Goal: Information Seeking & Learning: Learn about a topic

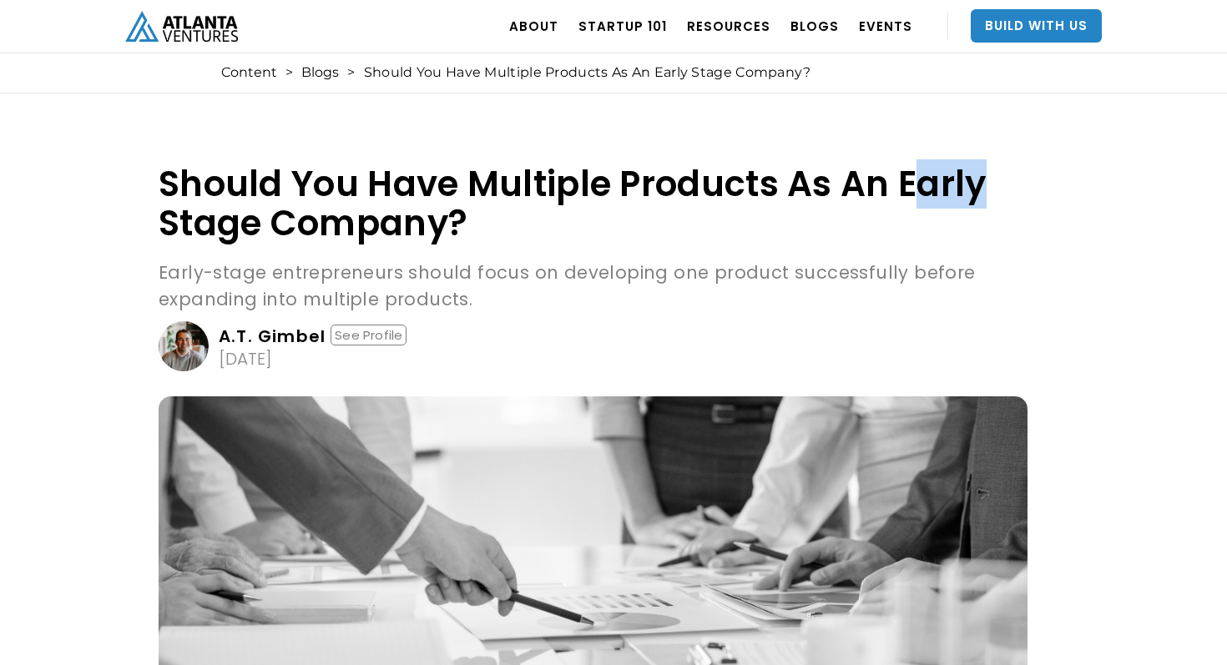
drag, startPoint x: 918, startPoint y: 179, endPoint x: 1018, endPoint y: 194, distance: 100.3
click at [1018, 194] on h1 "Should You Have Multiple Products As An Early Stage Company?" at bounding box center [593, 203] width 869 height 78
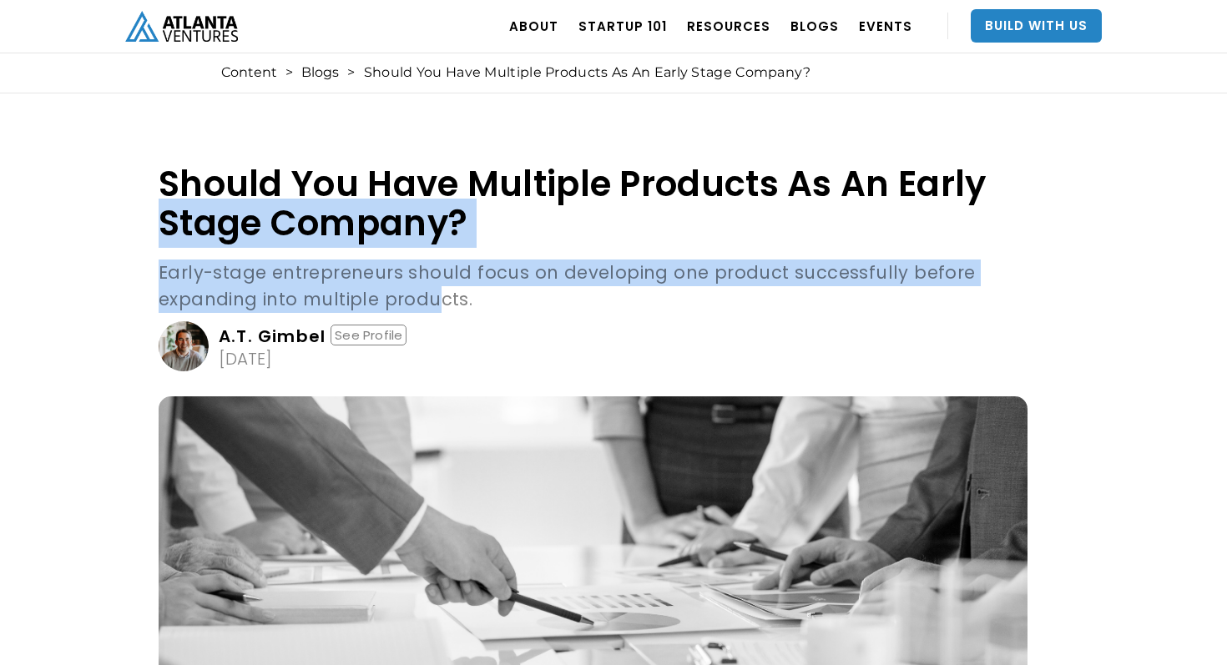
drag, startPoint x: 168, startPoint y: 213, endPoint x: 429, endPoint y: 308, distance: 278.1
click at [429, 308] on div "Should You Have Multiple Products As An Early Stage Company? Early-stage entrep…" at bounding box center [593, 267] width 869 height 207
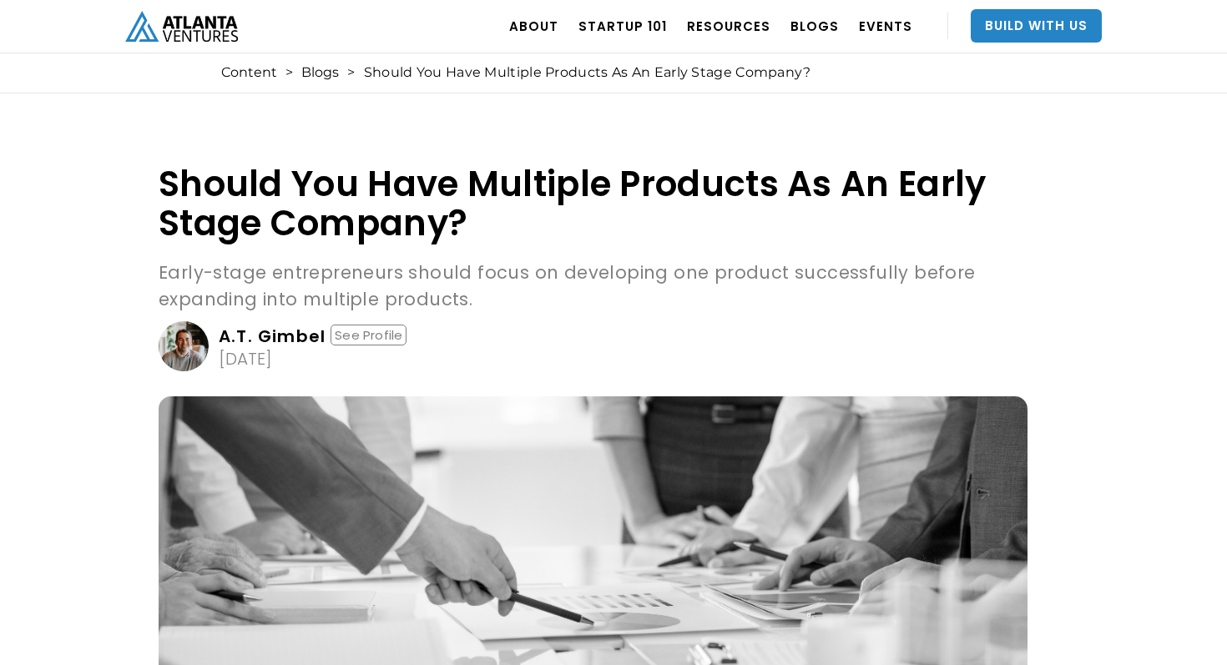
click at [402, 212] on h1 "Should You Have Multiple Products As An Early Stage Company?" at bounding box center [593, 203] width 869 height 78
drag, startPoint x: 535, startPoint y: 275, endPoint x: 740, endPoint y: 270, distance: 205.4
click at [740, 270] on p "Early-stage entrepreneurs should focus on developing one product successfully b…" at bounding box center [593, 286] width 869 height 53
click at [793, 285] on p "Early-stage entrepreneurs should focus on developing one product successfully b…" at bounding box center [593, 286] width 869 height 53
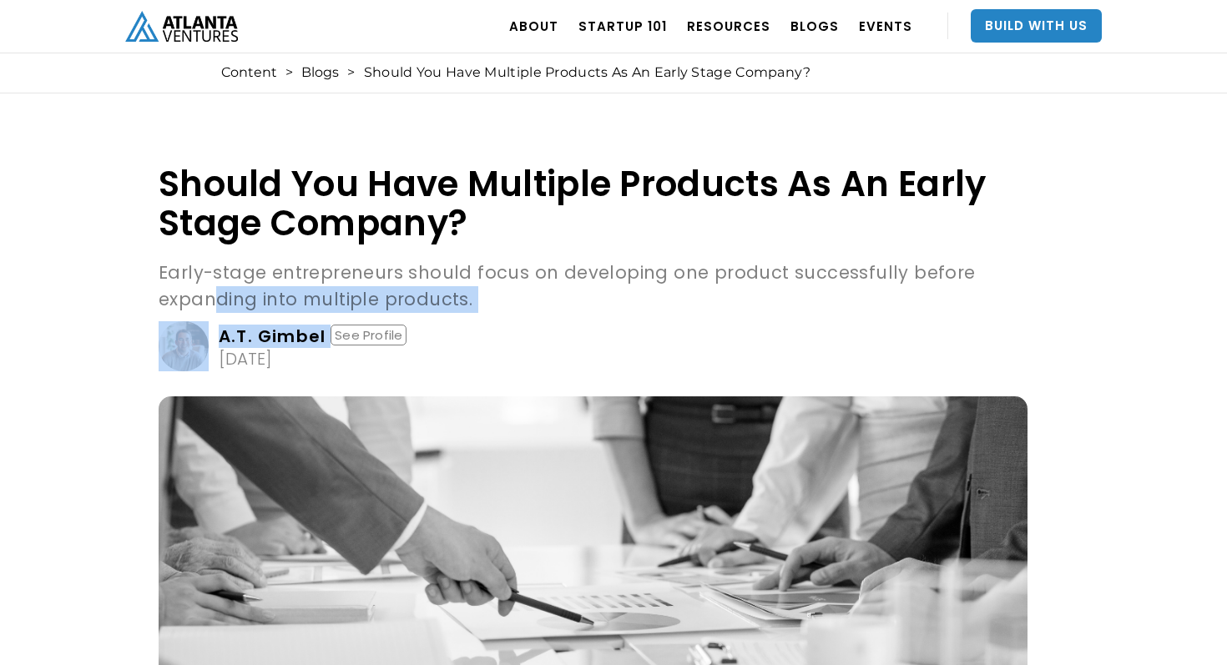
drag, startPoint x: 211, startPoint y: 289, endPoint x: 431, endPoint y: 311, distance: 220.6
click at [443, 316] on div "Should You Have Multiple Products As An Early Stage Company? Early-stage entrep…" at bounding box center [593, 267] width 869 height 207
click at [612, 347] on link "A.T. Gimbel See Profile October 29, 2024" at bounding box center [593, 346] width 869 height 50
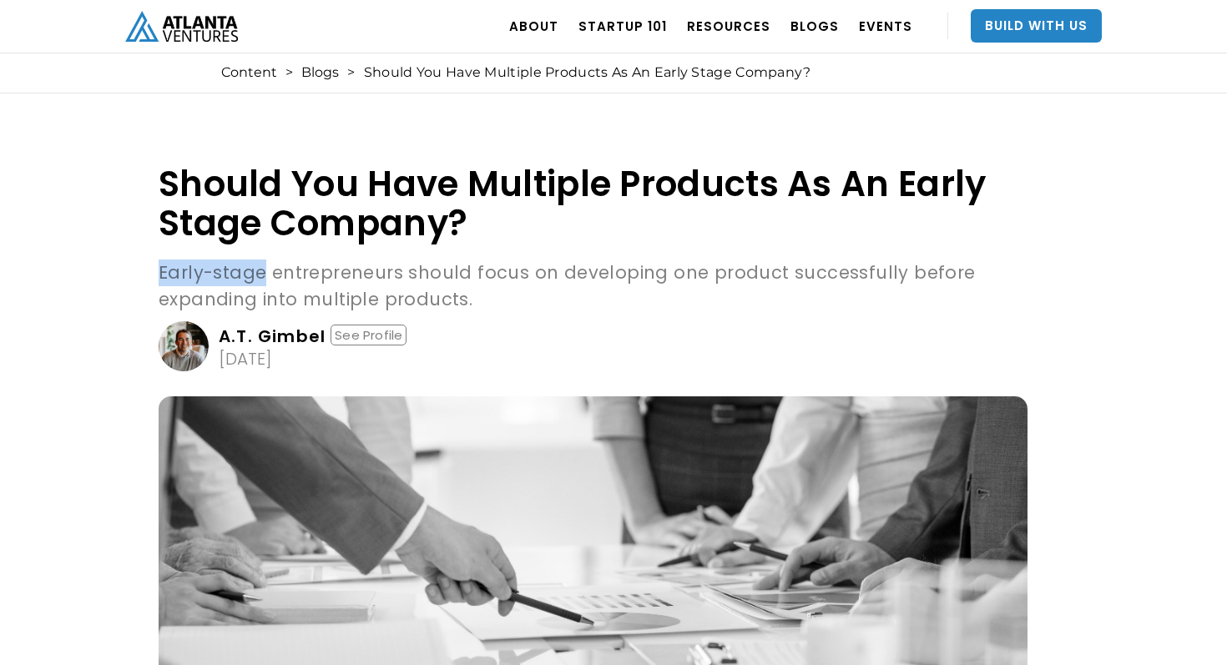
drag, startPoint x: 155, startPoint y: 270, endPoint x: 263, endPoint y: 285, distance: 108.7
click at [739, 295] on p "Early-stage entrepreneurs should focus on developing one product successfully b…" at bounding box center [593, 286] width 869 height 53
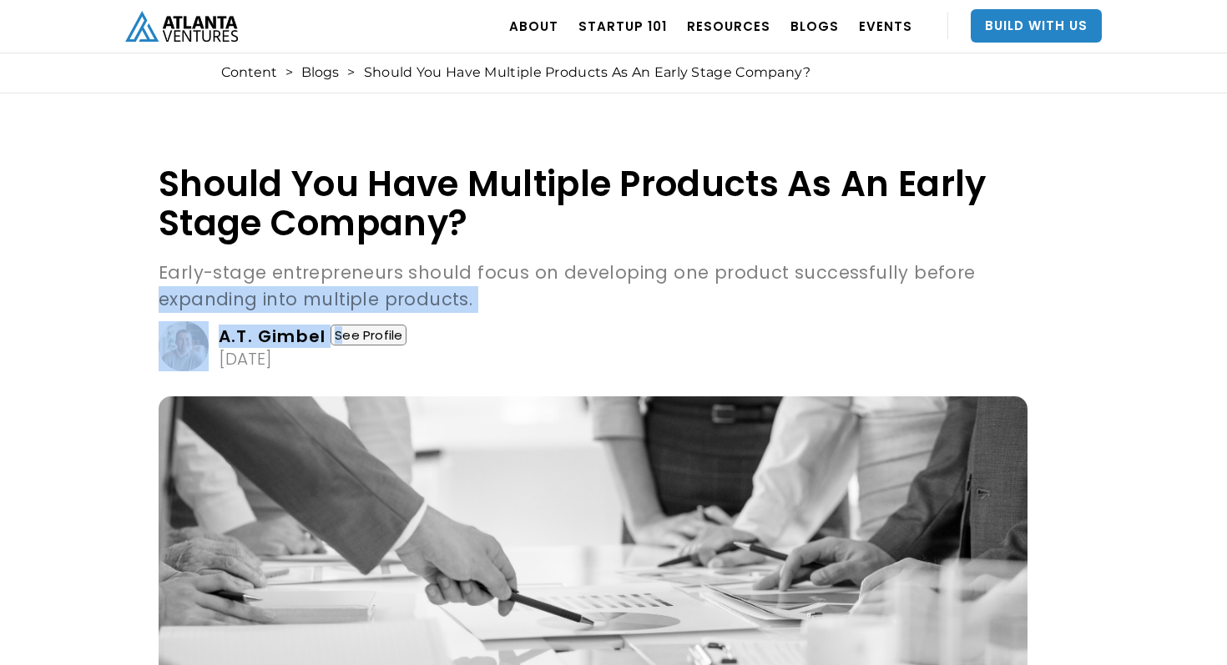
drag, startPoint x: 142, startPoint y: 299, endPoint x: 341, endPoint y: 326, distance: 201.4
click at [563, 341] on link "A.T. [PERSON_NAME] See Profile [DATE]" at bounding box center [593, 346] width 869 height 50
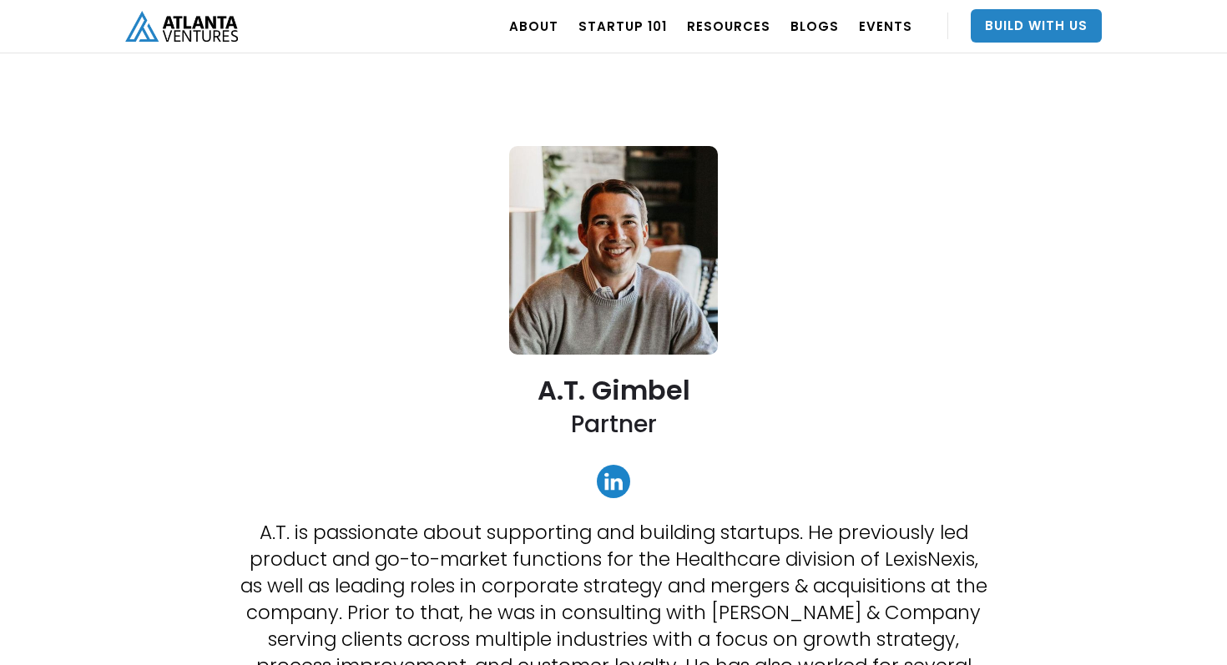
scroll to position [20, 0]
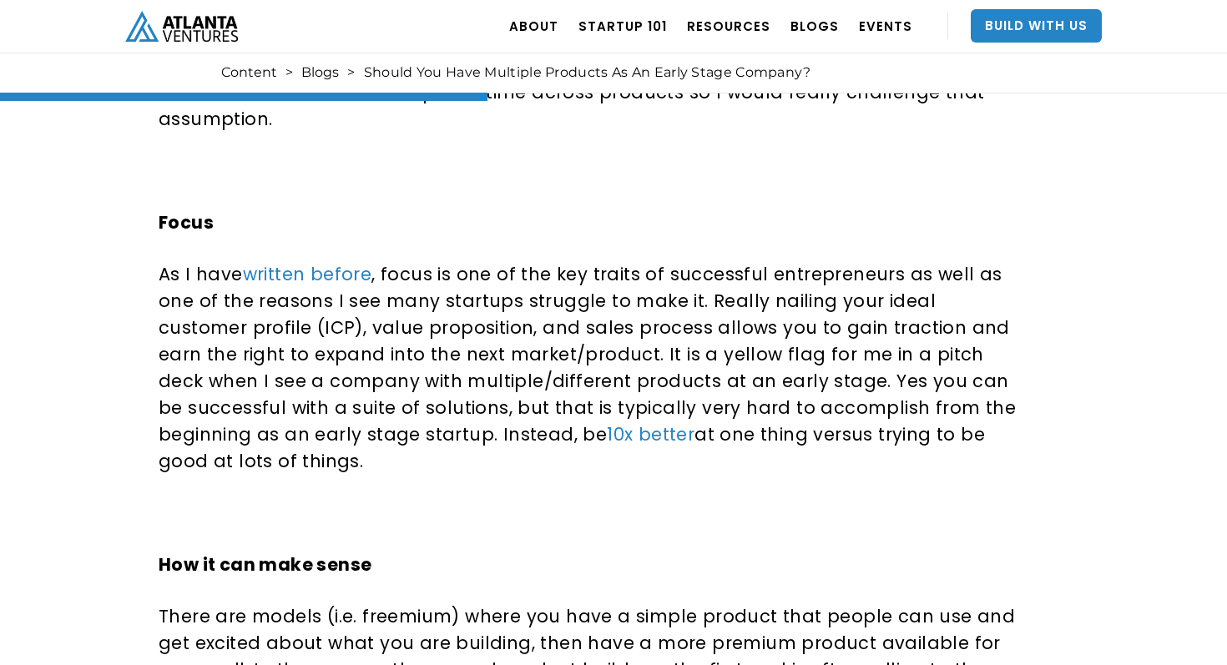
scroll to position [1295, 0]
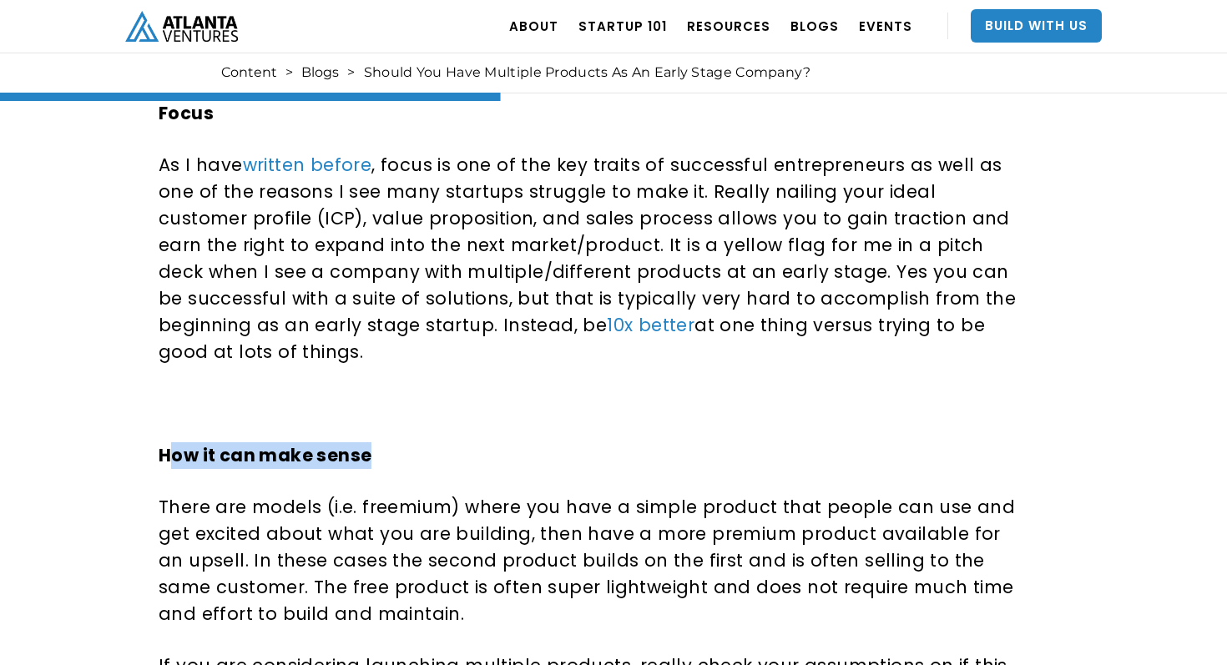
drag, startPoint x: 167, startPoint y: 402, endPoint x: 395, endPoint y: 402, distance: 227.9
click at [395, 442] on p "How it can make sense" at bounding box center [590, 455] width 863 height 27
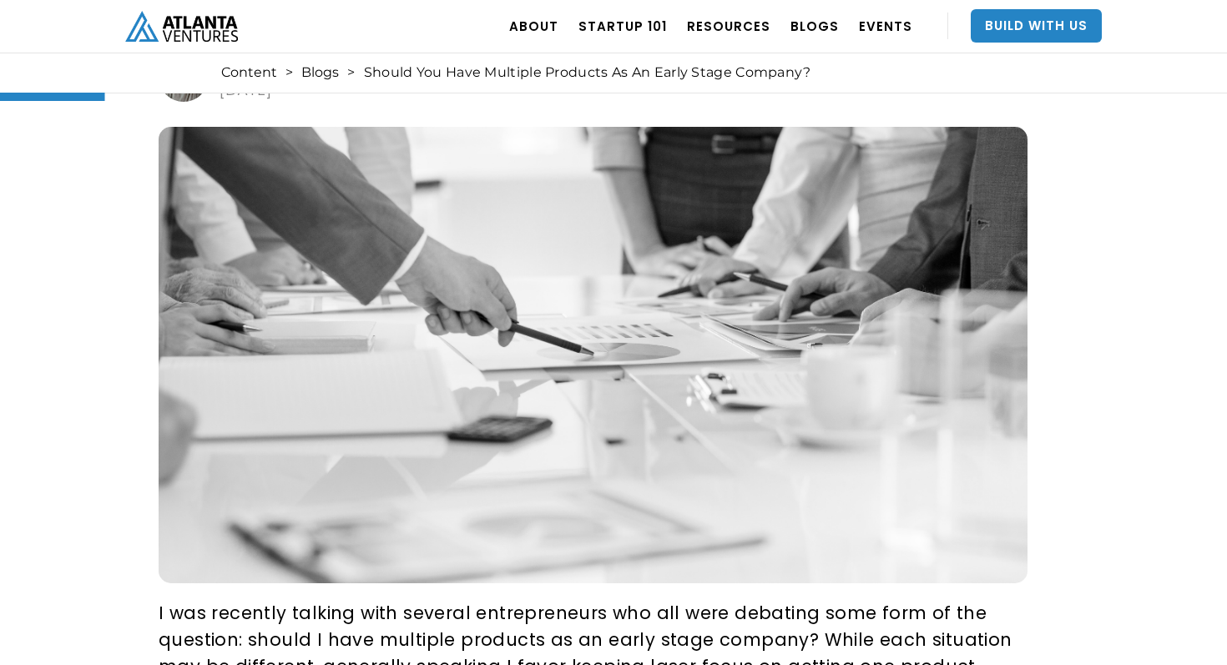
scroll to position [271, 0]
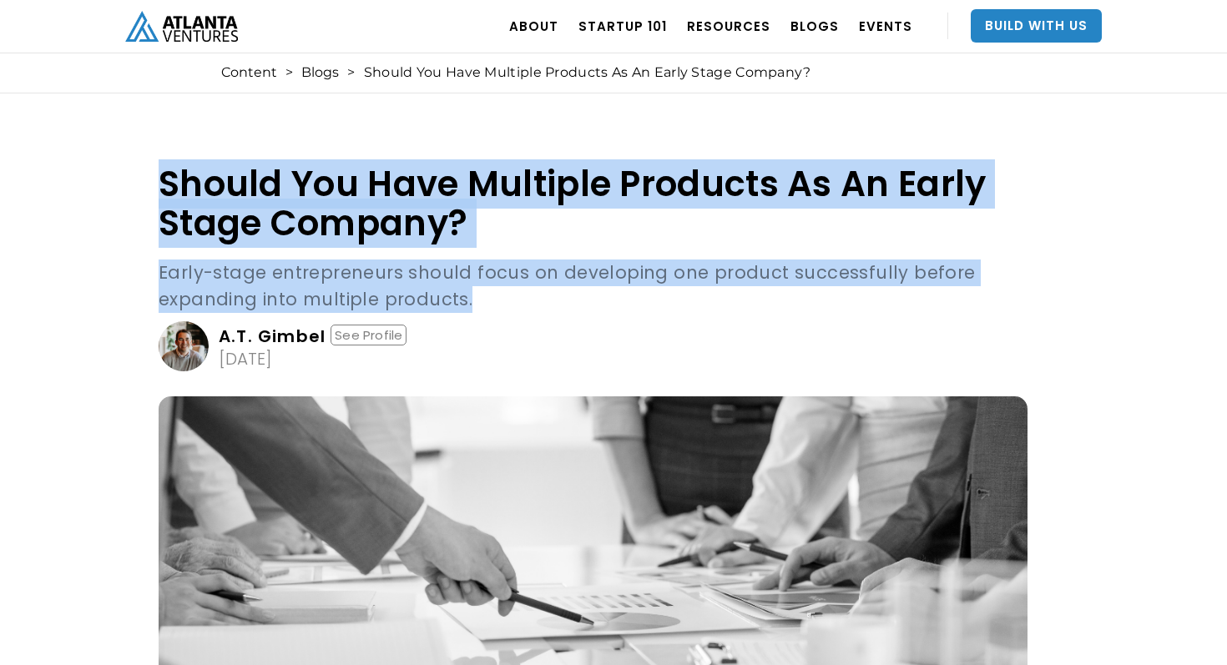
copy div "Should You Have Multiple Products As An Early Stage Company? Early-stage entrep…"
drag, startPoint x: 445, startPoint y: 302, endPoint x: 122, endPoint y: 177, distance: 346.5
